Goal: Navigation & Orientation: Go to known website

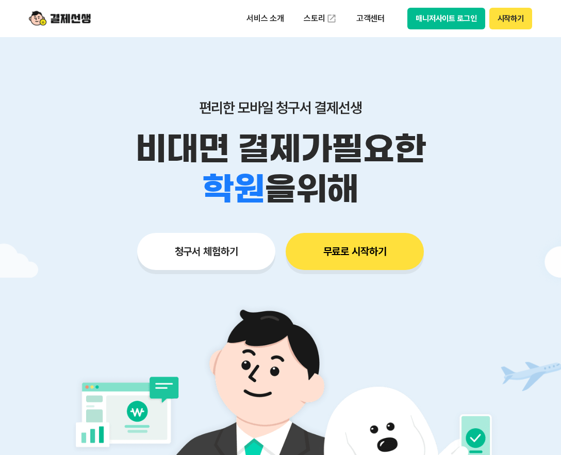
click at [456, 20] on button "매니저사이트 로그인" at bounding box center [446, 19] width 78 height 22
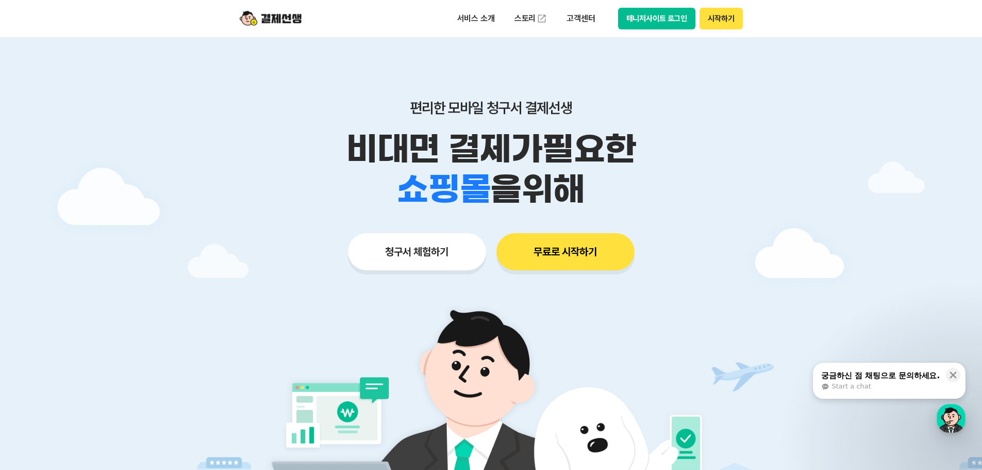
click at [561, 12] on button "매니저사이트 로그인" at bounding box center [657, 19] width 78 height 22
click at [561, 17] on button "매니저사이트 로그인" at bounding box center [657, 19] width 78 height 22
click at [647, 19] on button "매니저사이트 로그인" at bounding box center [657, 19] width 78 height 22
click at [666, 12] on button "매니저사이트 로그인" at bounding box center [657, 19] width 78 height 22
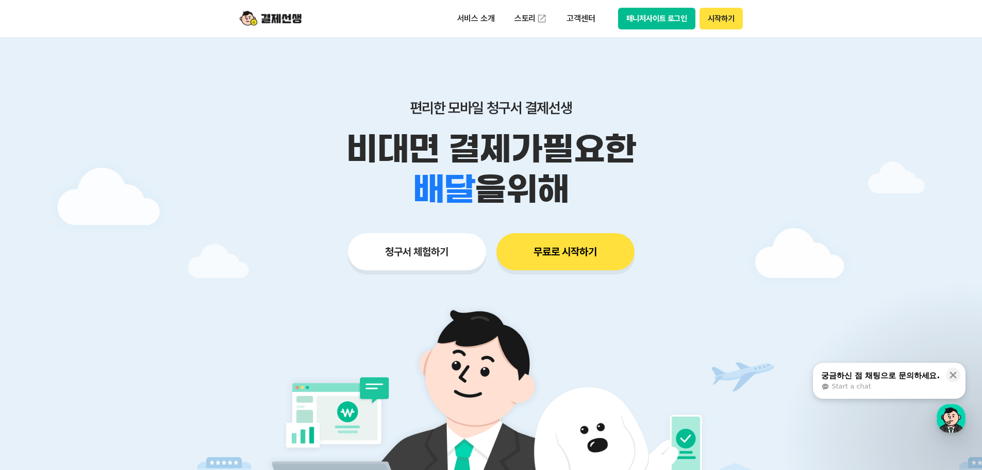
click at [664, 20] on button "매니저사이트 로그인" at bounding box center [657, 19] width 78 height 22
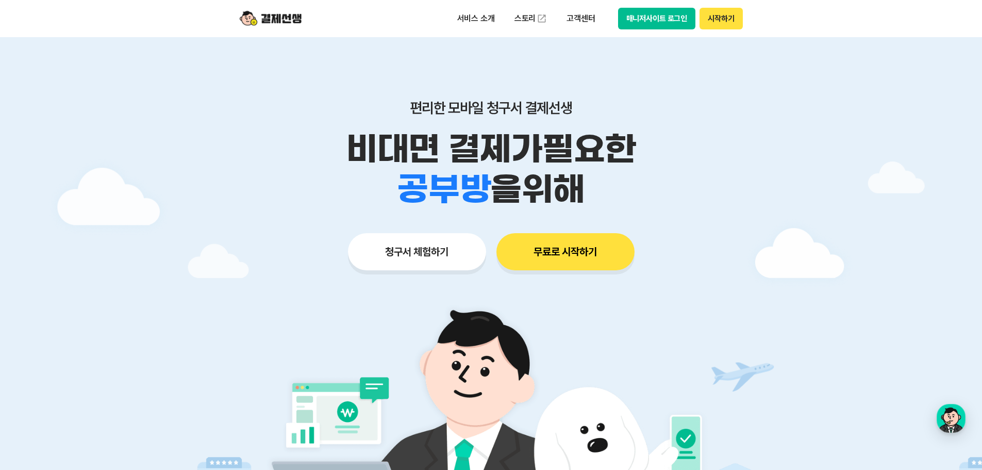
click at [543, 249] on button "무료로 시작하기" at bounding box center [566, 251] width 138 height 37
click at [659, 15] on button "매니저사이트 로그인" at bounding box center [657, 19] width 78 height 22
